Goal: Answer question/provide support

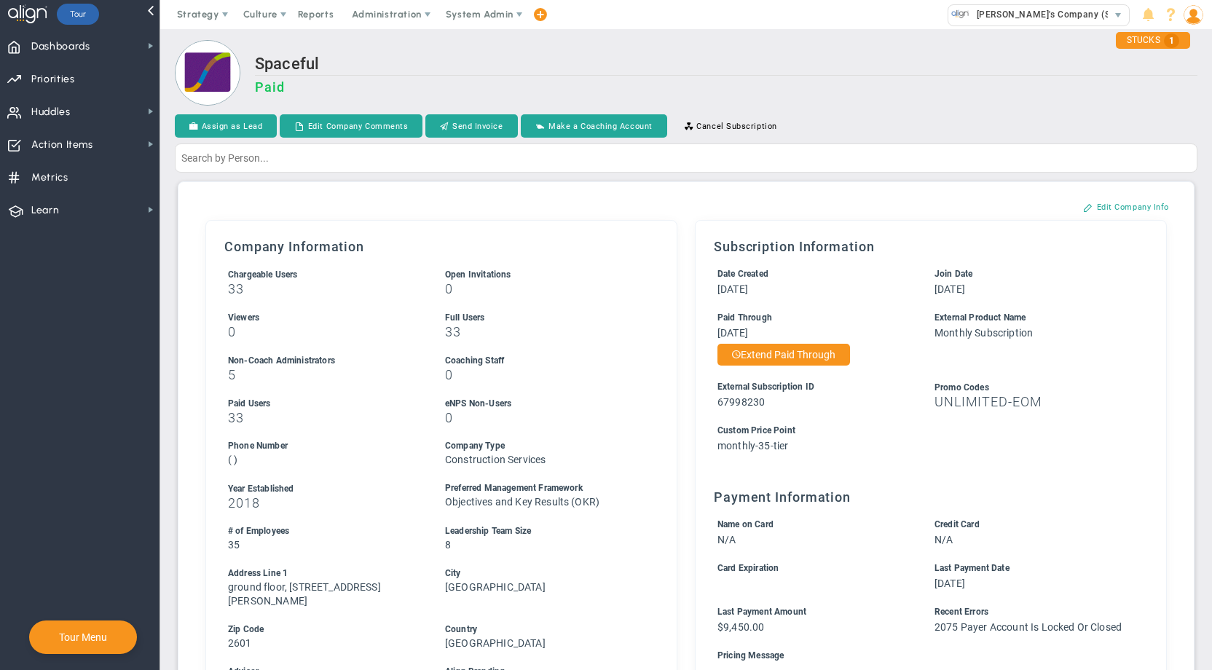
click at [923, 71] on h2 "Spaceful" at bounding box center [726, 65] width 942 height 21
click at [740, 48] on div "Spaceful Paid" at bounding box center [686, 74] width 1022 height 68
click at [486, 14] on span "System Admin" at bounding box center [480, 14] width 68 height 11
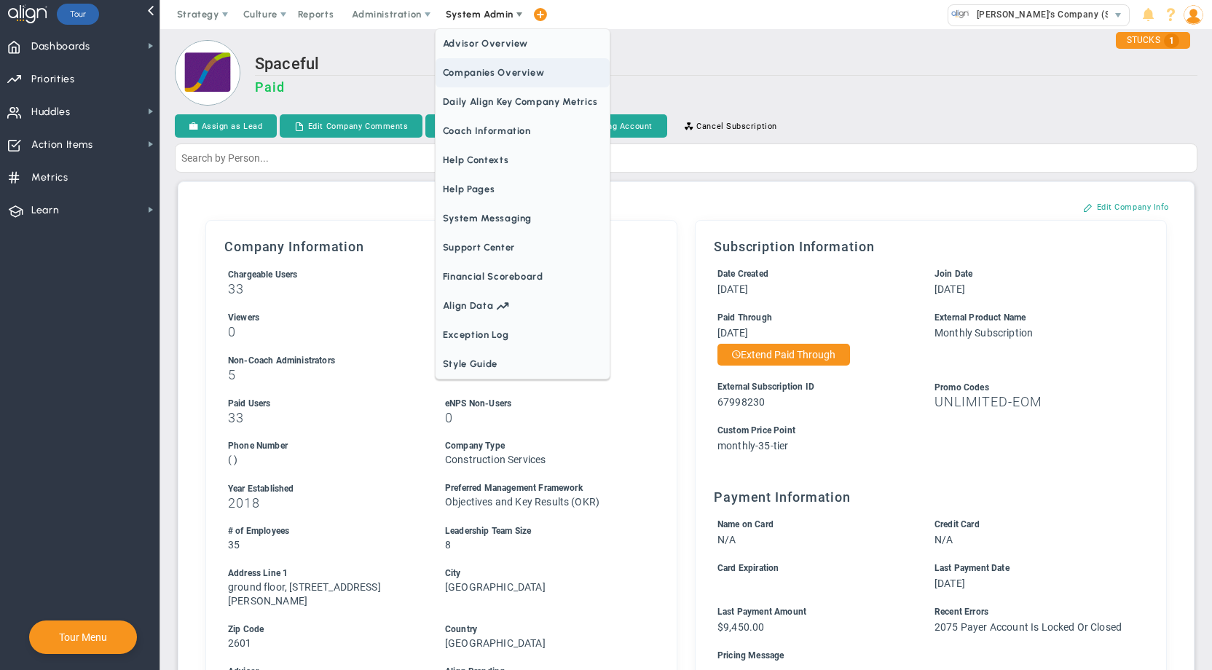
click at [485, 72] on span "Companies Overview" at bounding box center [522, 72] width 174 height 29
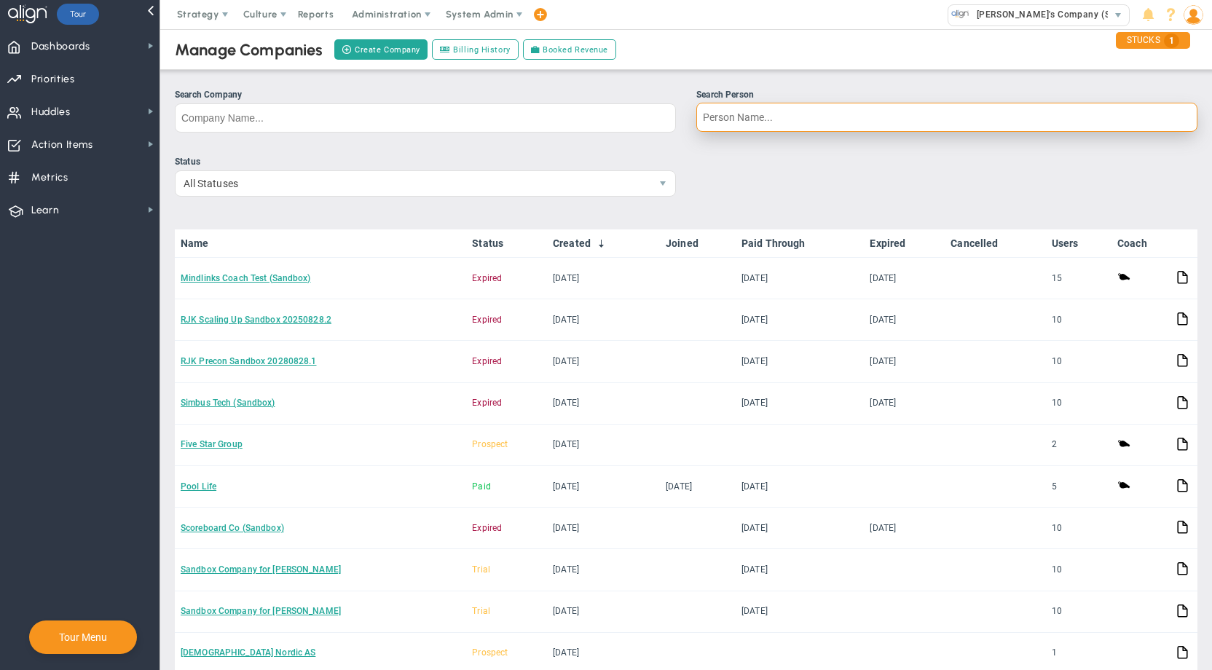
click at [769, 117] on input "Search Person" at bounding box center [946, 117] width 501 height 29
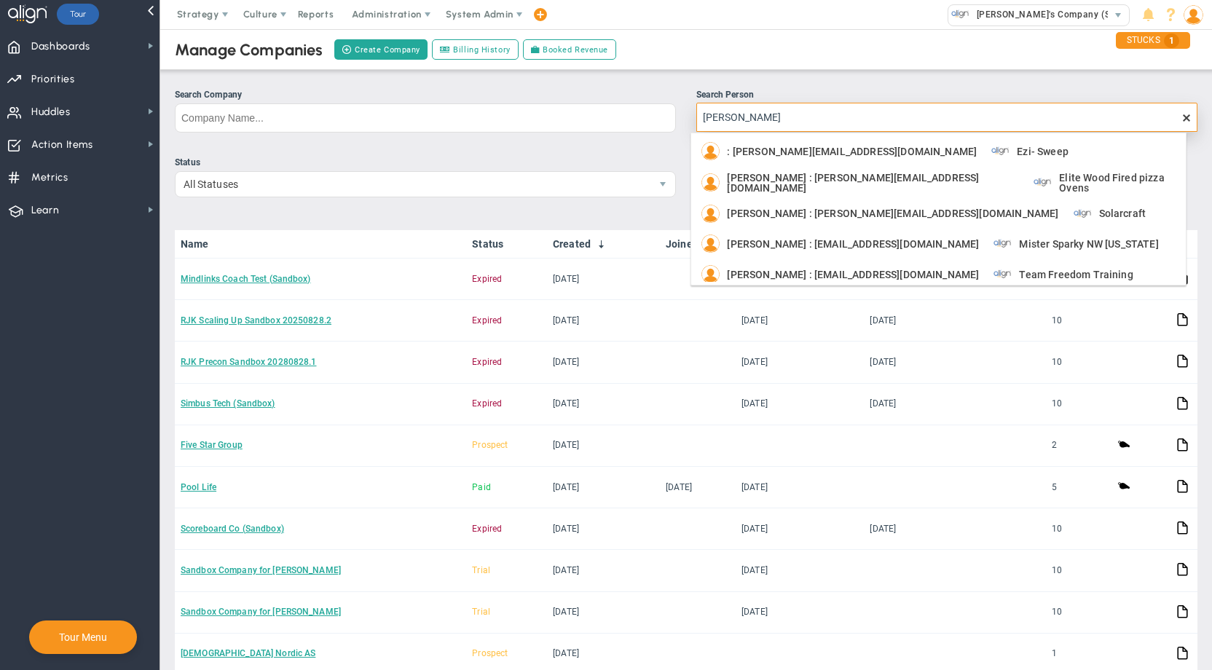
type input "[PERSON_NAME]"
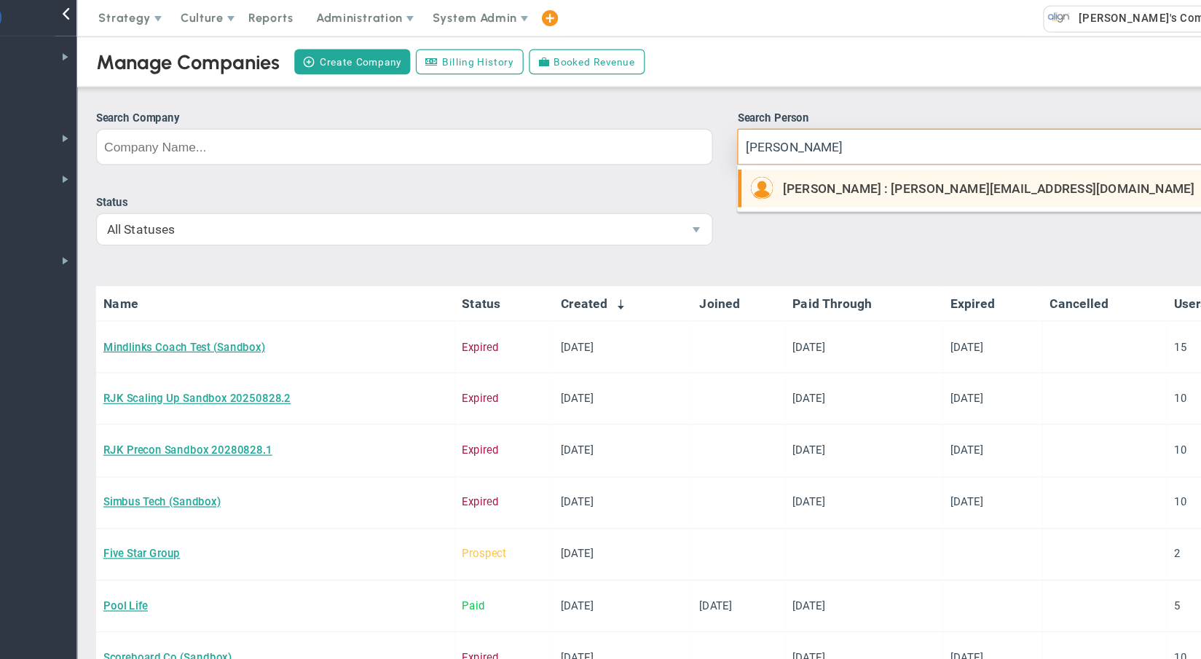
click at [727, 149] on span "[PERSON_NAME] : [PERSON_NAME][EMAIL_ADDRESS][DOMAIN_NAME]" at bounding box center [892, 151] width 331 height 10
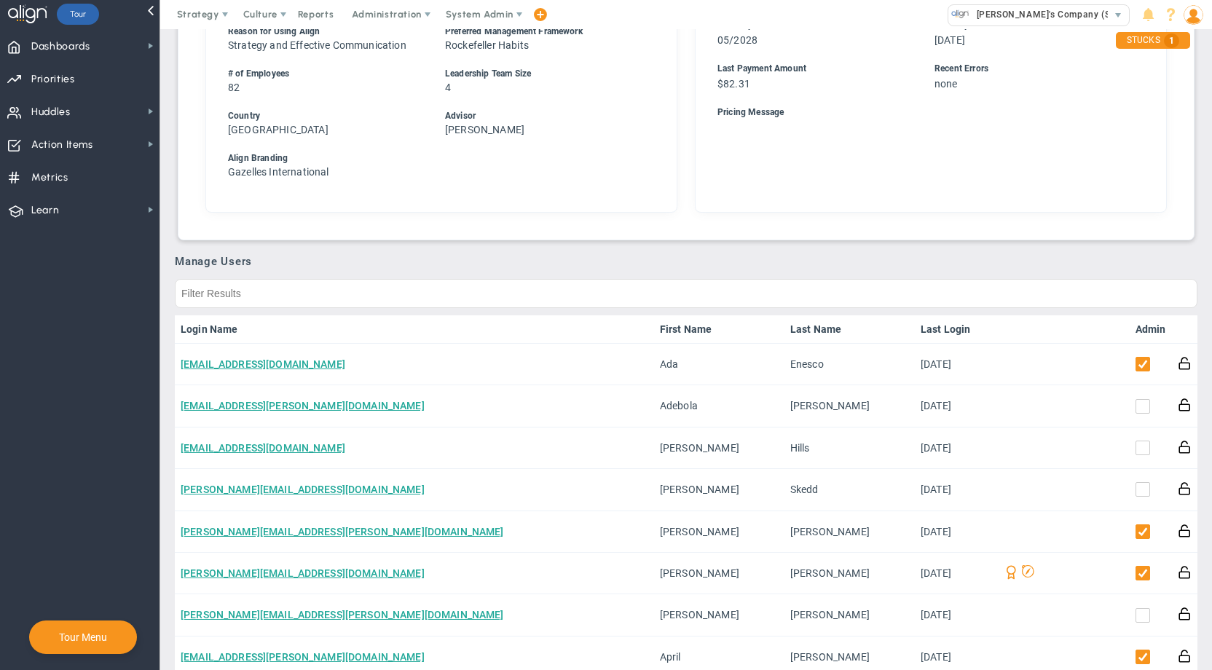
scroll to position [492, 0]
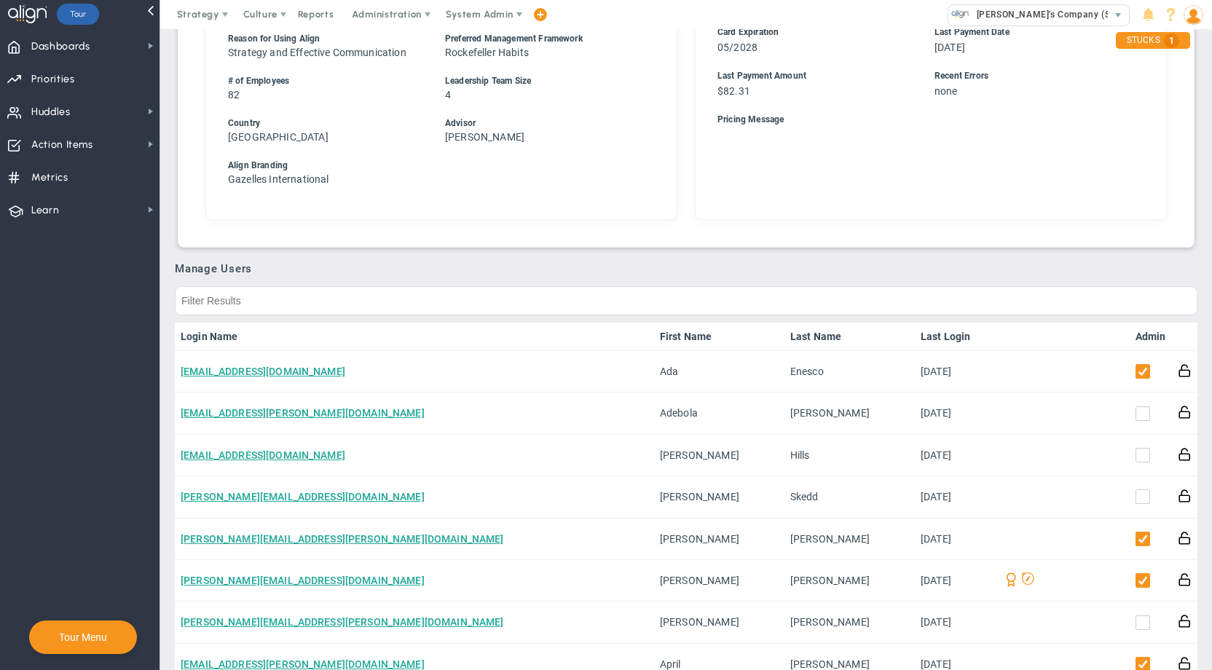
click at [1141, 337] on link "Admin" at bounding box center [1150, 337] width 31 height 12
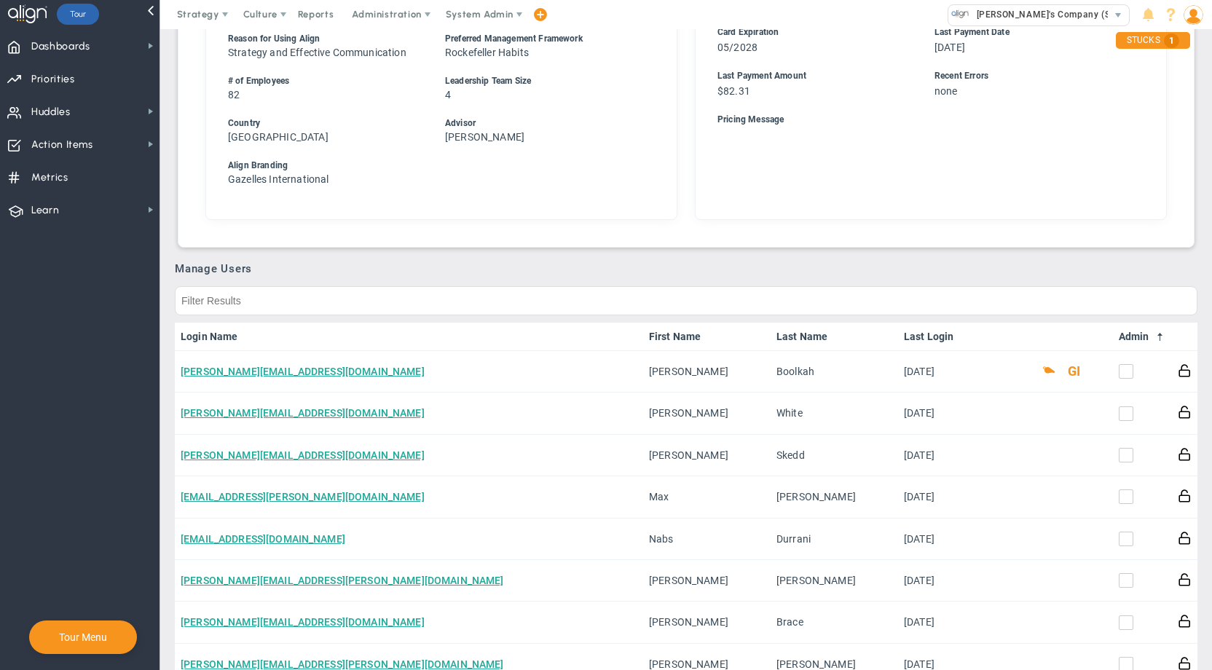
click at [1154, 337] on span at bounding box center [1160, 337] width 12 height 12
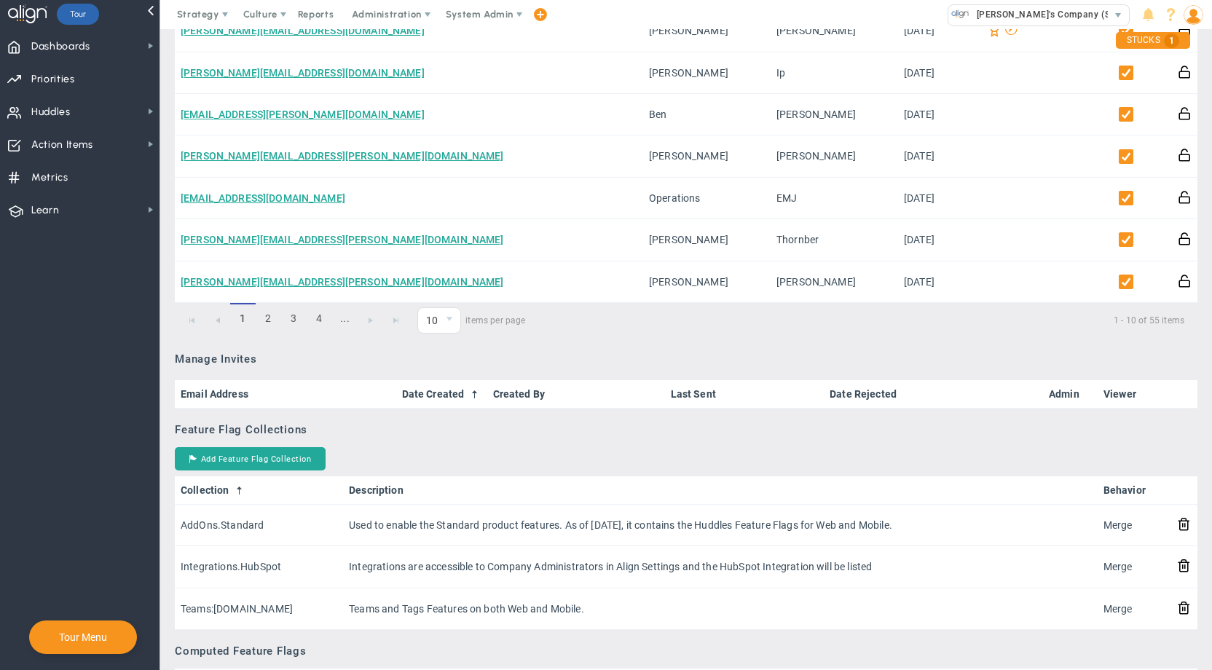
scroll to position [911, 0]
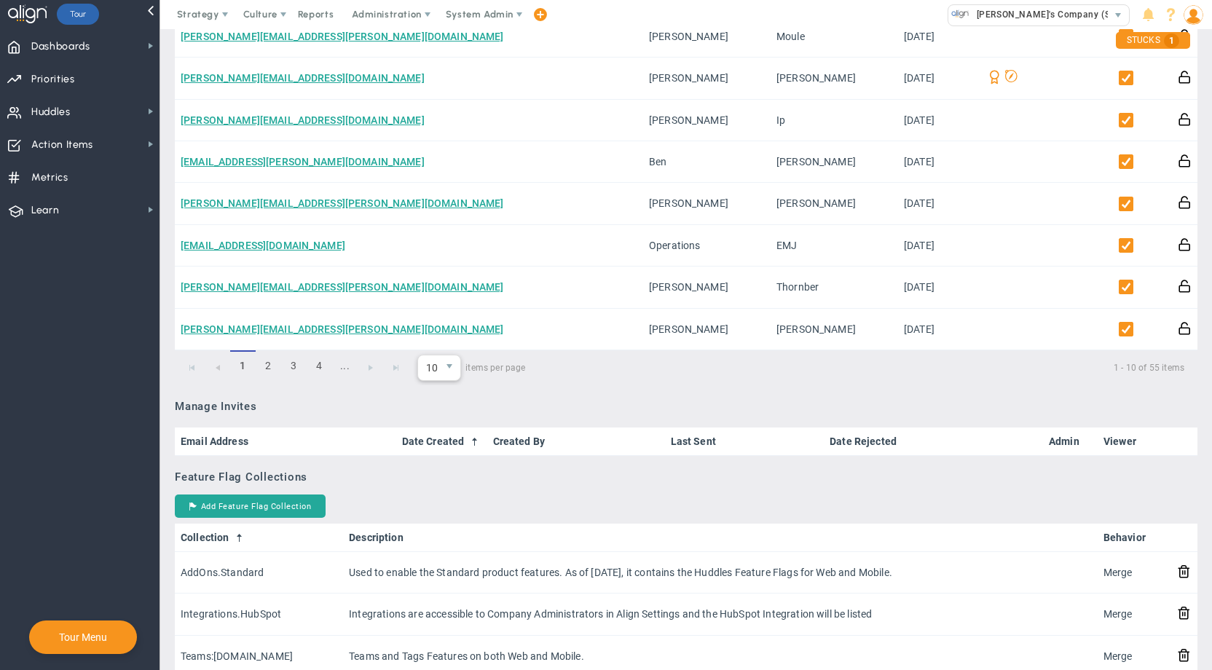
click at [441, 380] on span "select" at bounding box center [449, 367] width 21 height 25
click at [430, 439] on li "20" at bounding box center [439, 441] width 42 height 31
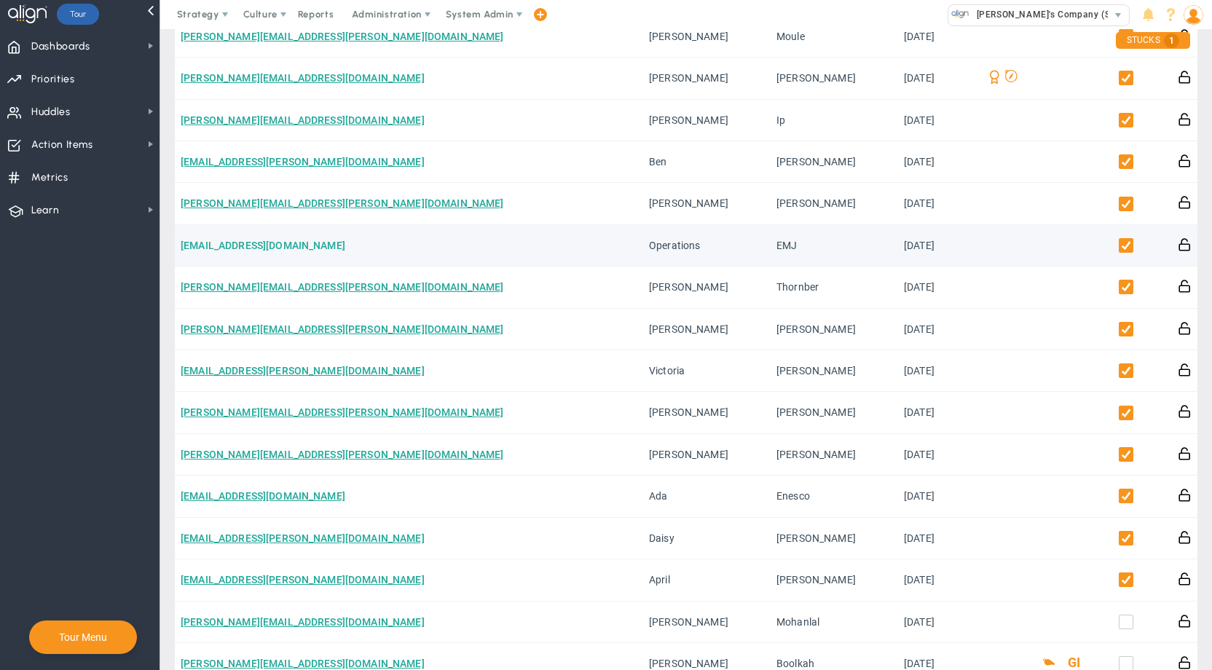
click at [304, 251] on link "[EMAIL_ADDRESS][DOMAIN_NAME]" at bounding box center [263, 246] width 165 height 12
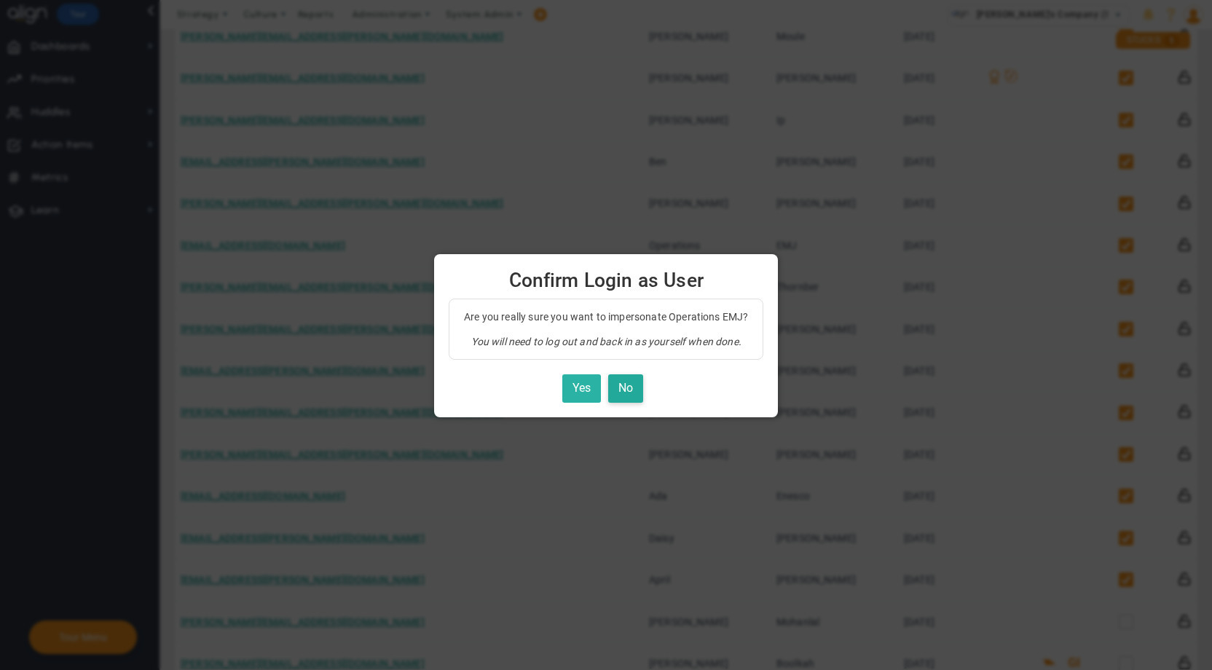
click at [585, 388] on button "Yes" at bounding box center [581, 388] width 39 height 28
